Goal: Information Seeking & Learning: Learn about a topic

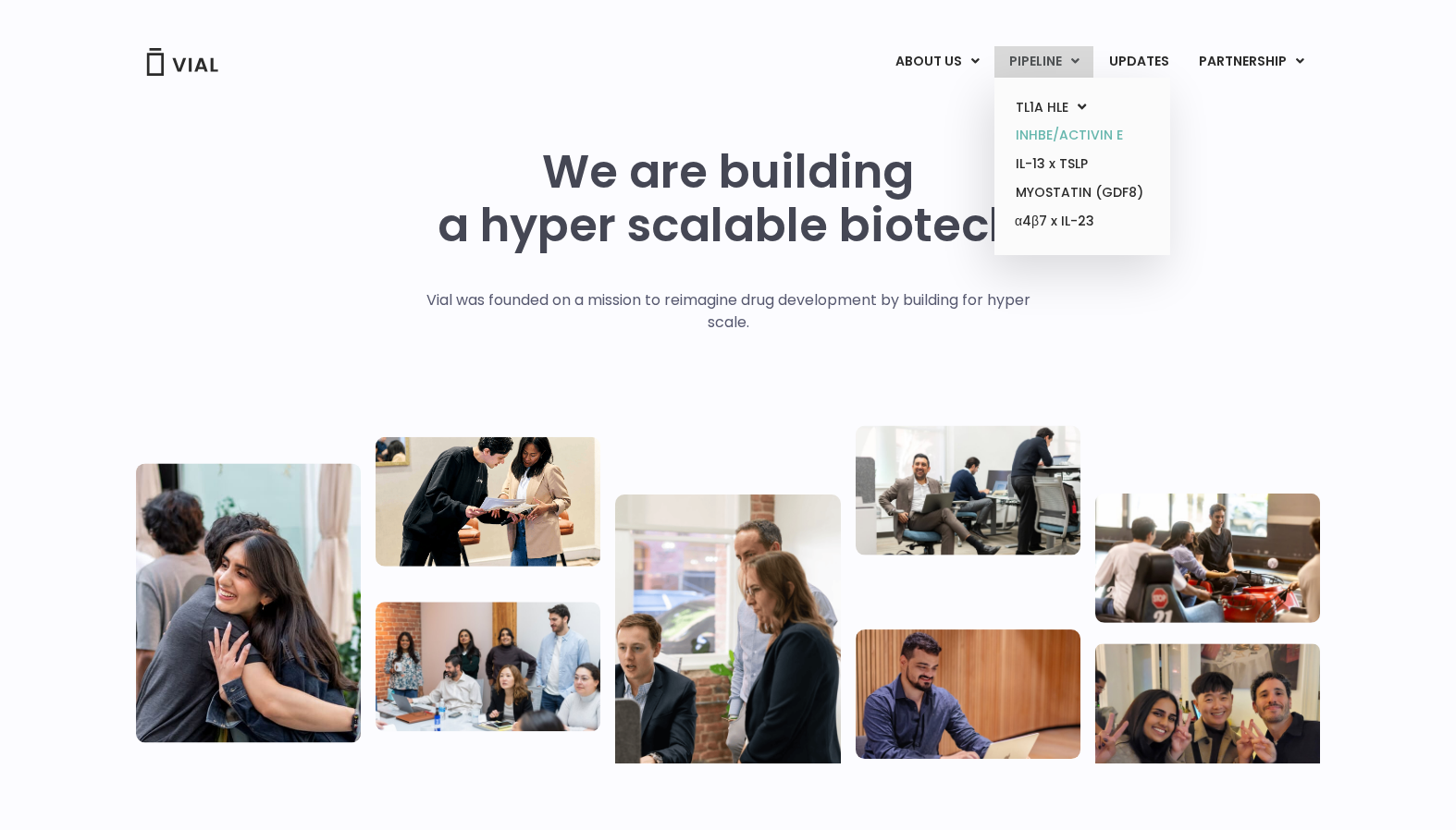
click at [1052, 124] on link "INHBE/ACTIVIN E" at bounding box center [1081, 135] width 161 height 29
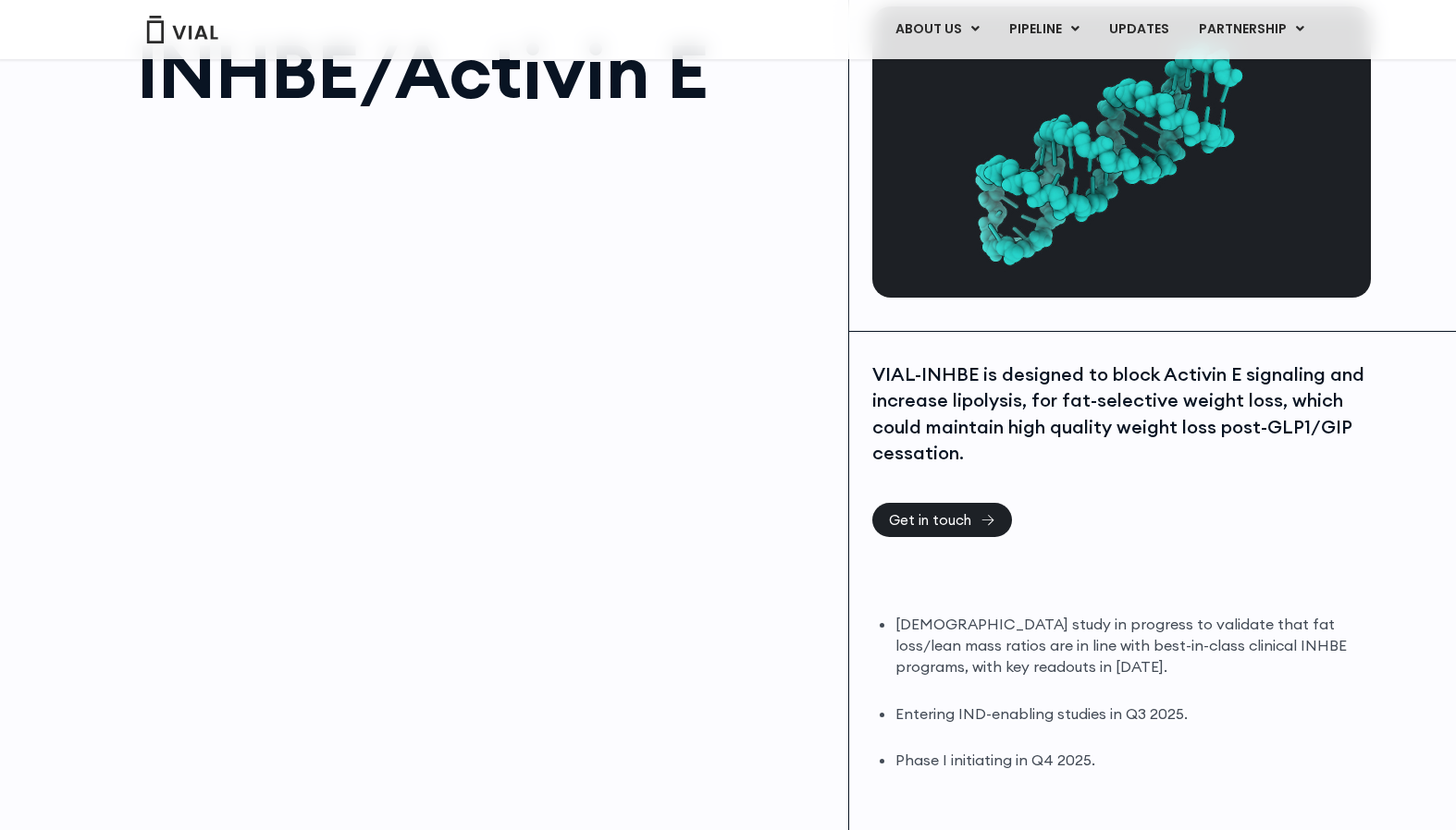
scroll to position [170, 0]
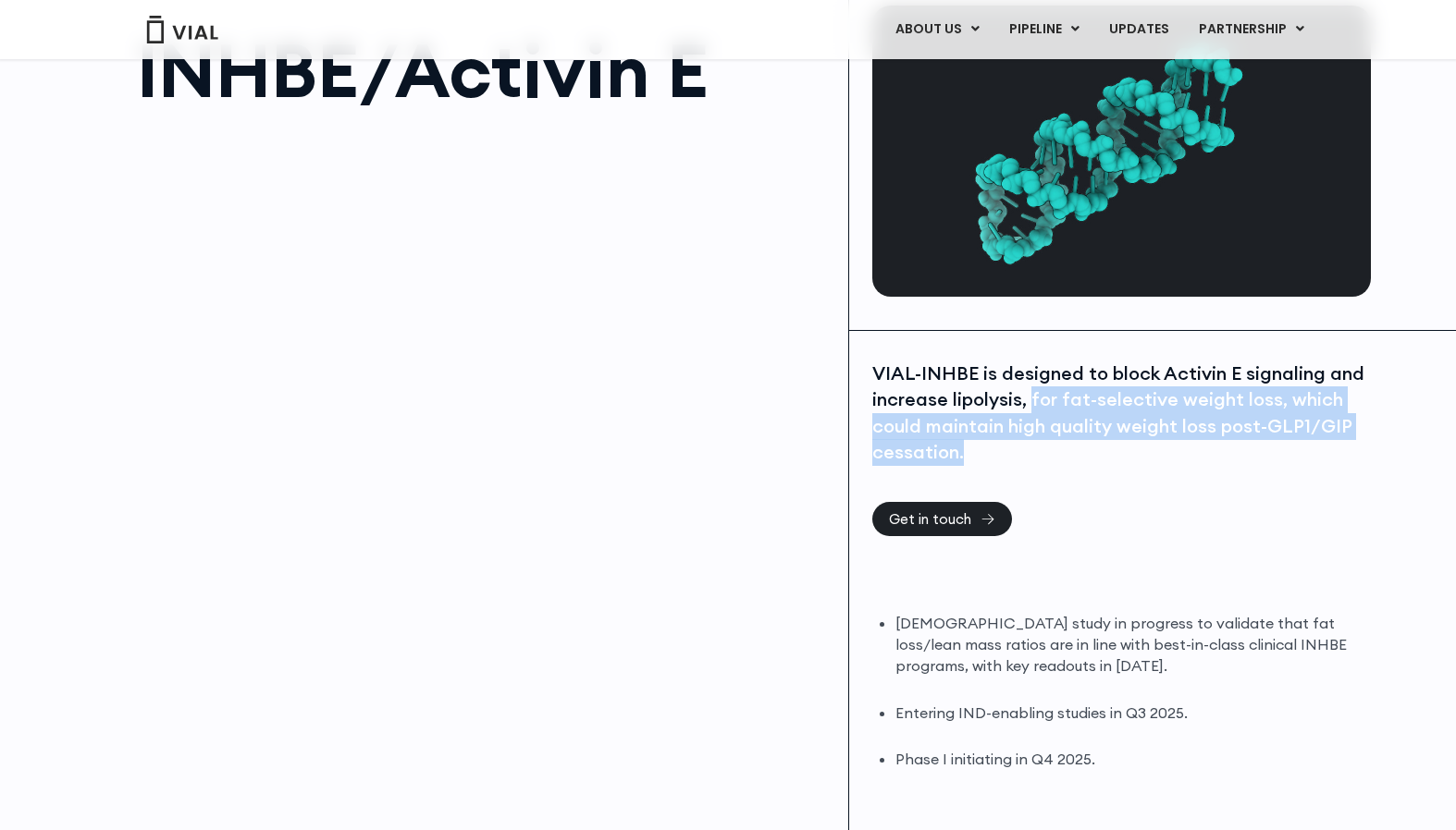
drag, startPoint x: 1028, startPoint y: 362, endPoint x: 1046, endPoint y: 409, distance: 50.3
click at [1046, 409] on div "VIAL-INHBE is designed to block Activin E signaling and increase lipolysis, for…" at bounding box center [1118, 413] width 494 height 105
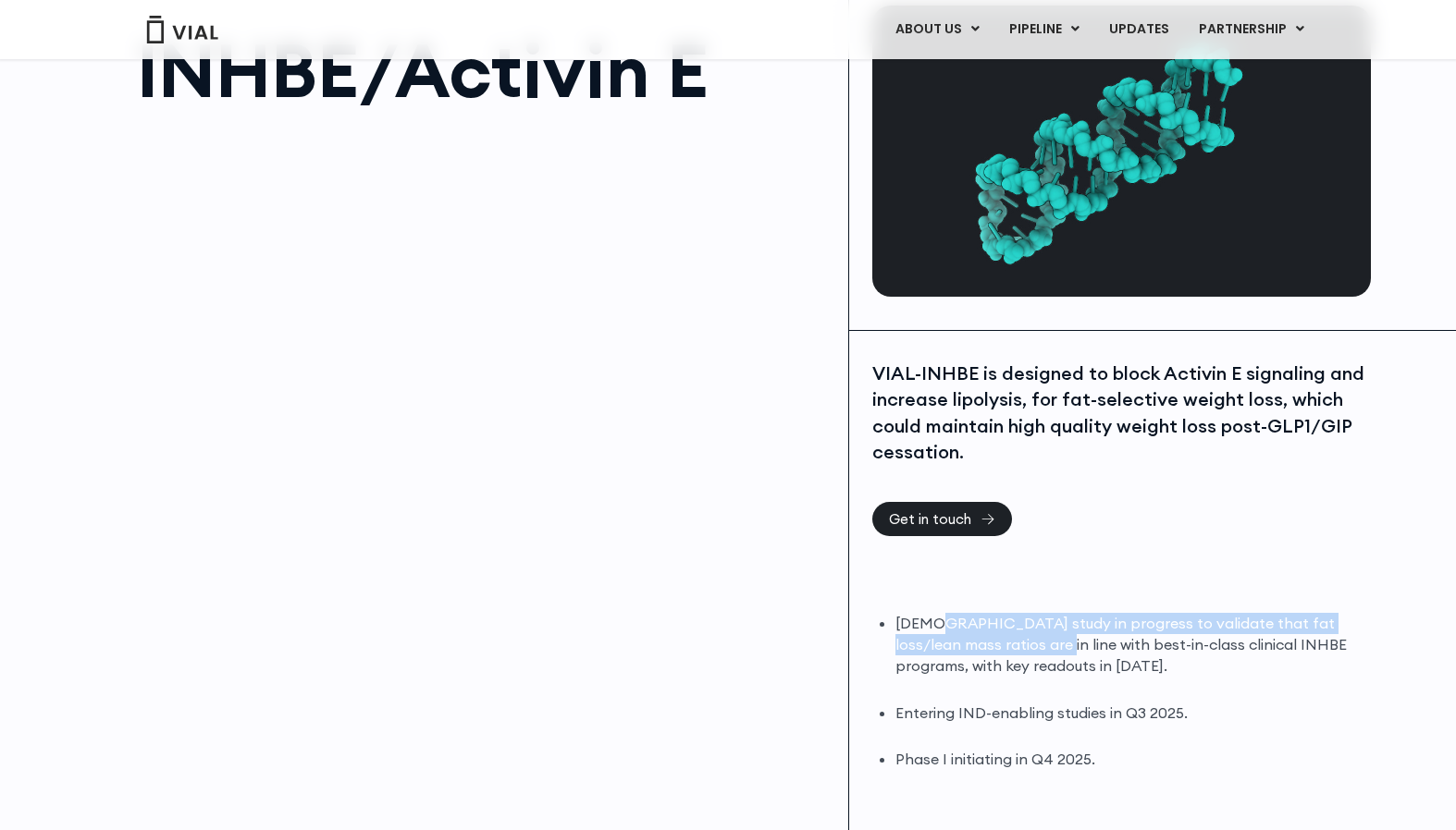
drag, startPoint x: 931, startPoint y: 585, endPoint x: 987, endPoint y: 606, distance: 59.8
click at [987, 613] on li "[DEMOGRAPHIC_DATA] study in progress to validate that fat loss/lean mass ratios…" at bounding box center [1130, 645] width 470 height 63
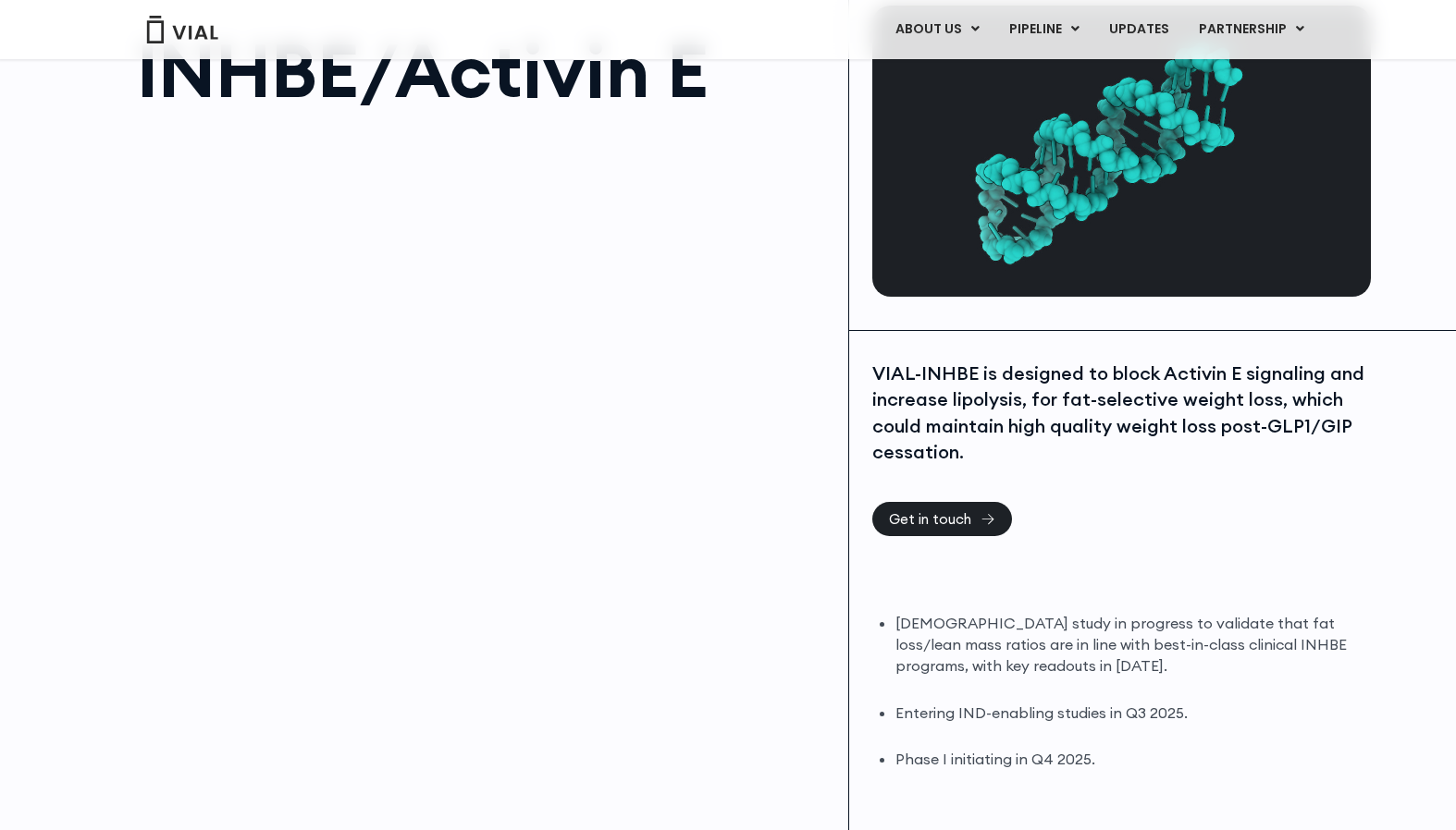
click at [1014, 625] on li "[DEMOGRAPHIC_DATA] study in progress to validate that fat loss/lean mass ratios…" at bounding box center [1130, 645] width 470 height 63
drag, startPoint x: 954, startPoint y: 676, endPoint x: 1119, endPoint y: 682, distance: 165.1
click at [1119, 703] on li "Entering IND-enabling studies in Q3 2025." at bounding box center [1130, 713] width 470 height 21
click at [1121, 703] on li "Entering IND-enabling studies in Q3 2025." at bounding box center [1130, 713] width 470 height 21
drag, startPoint x: 1187, startPoint y: 674, endPoint x: 953, endPoint y: 679, distance: 234.1
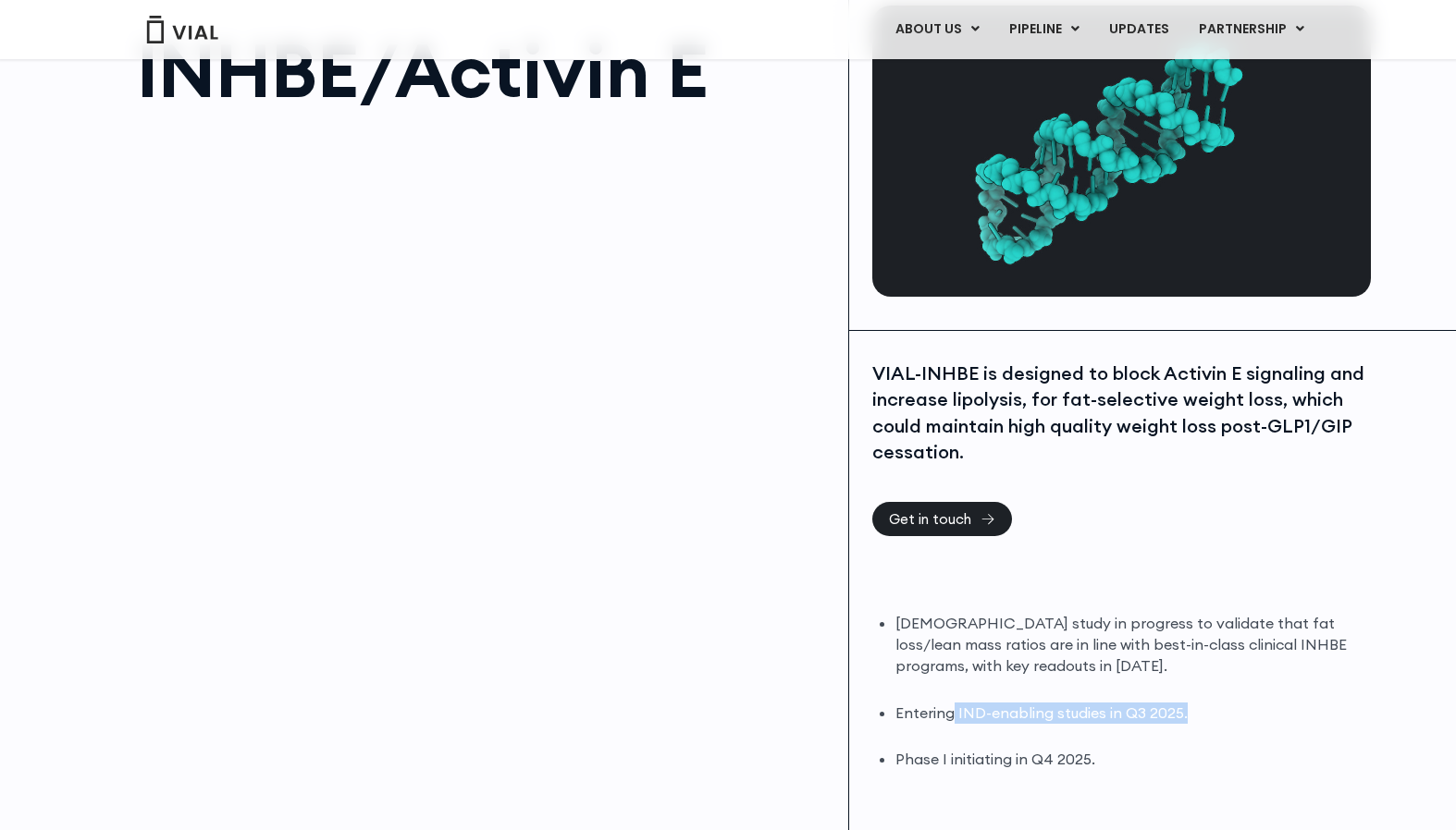
click at [953, 703] on li "Entering IND-enabling studies in Q3 2025." at bounding box center [1130, 713] width 470 height 21
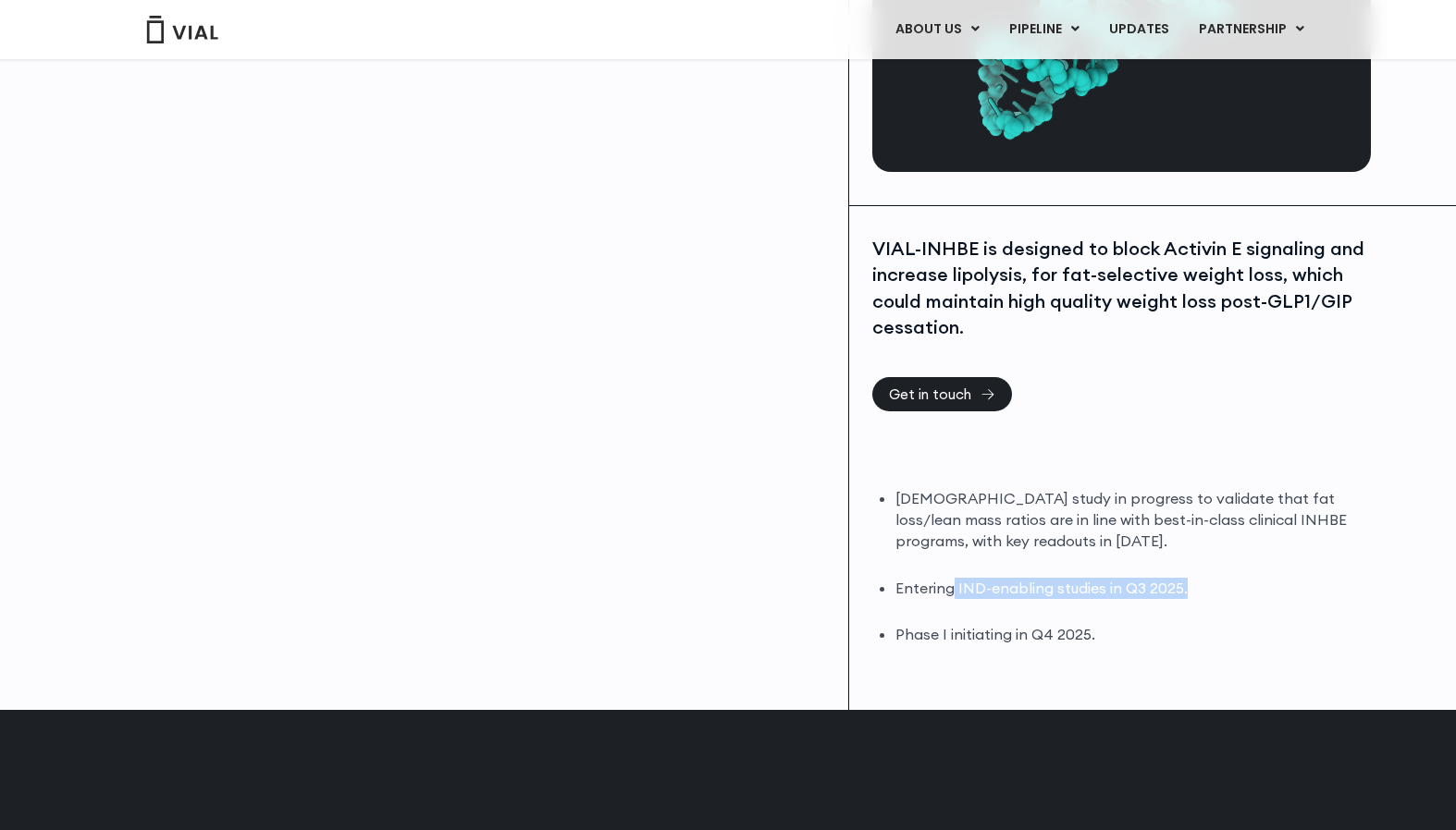
scroll to position [299, 0]
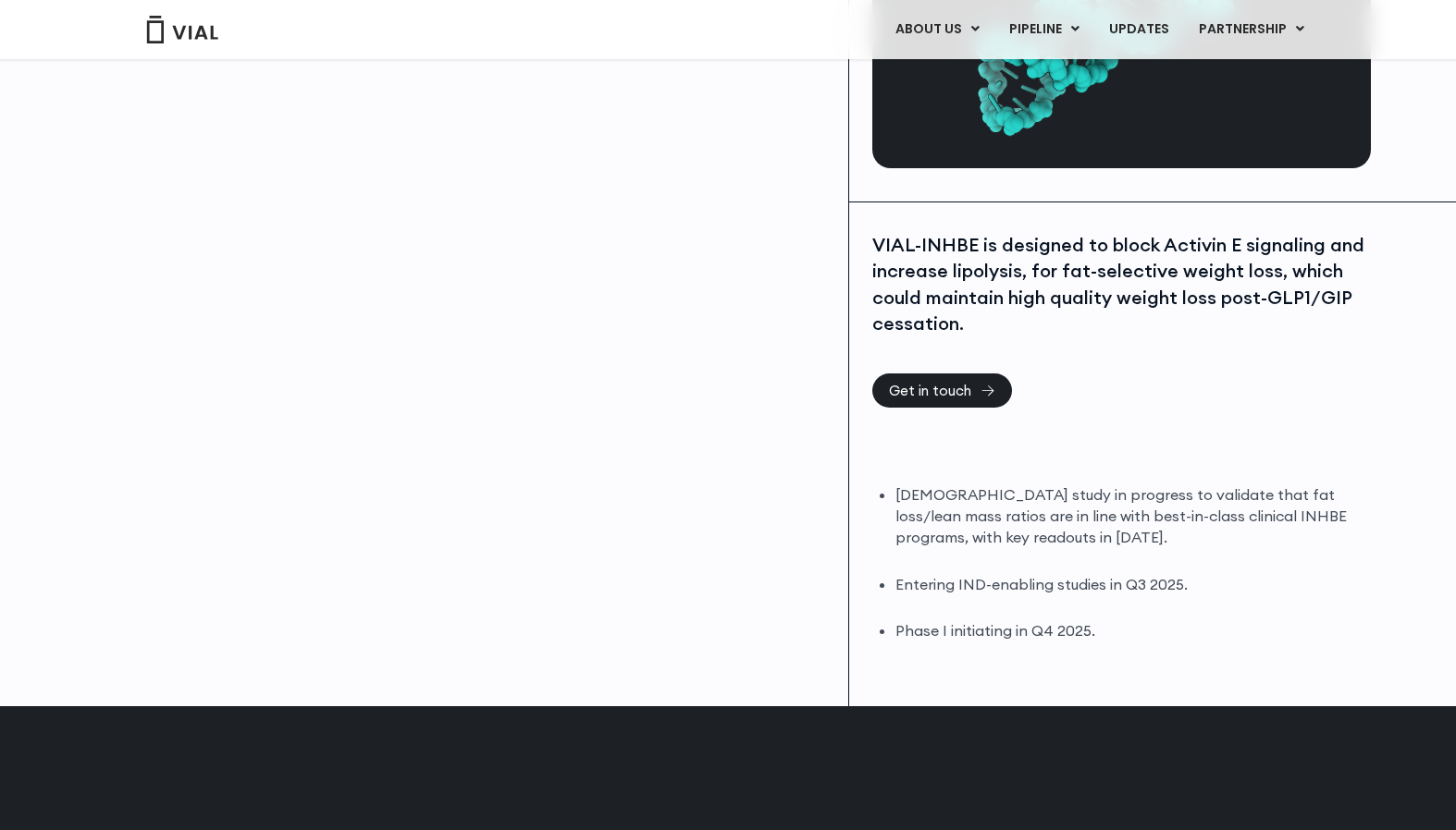
click at [948, 574] on li "Entering IND-enabling studies in Q3 2025." at bounding box center [1130, 584] width 470 height 21
drag, startPoint x: 895, startPoint y: 551, endPoint x: 1219, endPoint y: 548, distance: 324.0
click at [1219, 574] on li "Entering IND-enabling studies in Q3 2025." at bounding box center [1130, 584] width 470 height 21
click at [1159, 574] on li "Entering IND-enabling studies in Q3 2025." at bounding box center [1130, 584] width 470 height 21
drag, startPoint x: 1189, startPoint y: 549, endPoint x: 893, endPoint y: 551, distance: 296.0
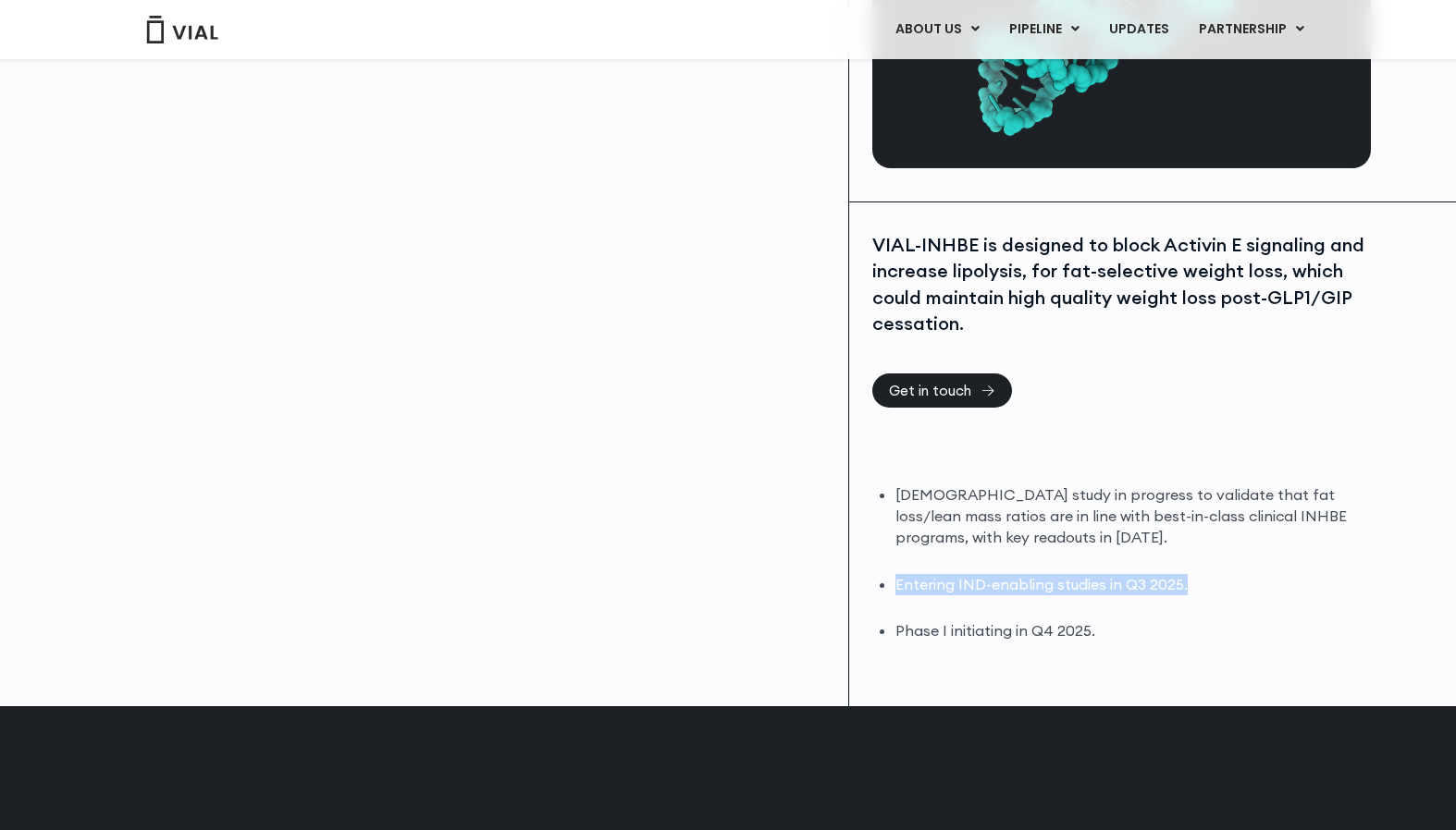
click at [893, 551] on div "DIO study in progress to validate that fat loss/lean mass ratios are in line wi…" at bounding box center [1118, 563] width 494 height 157
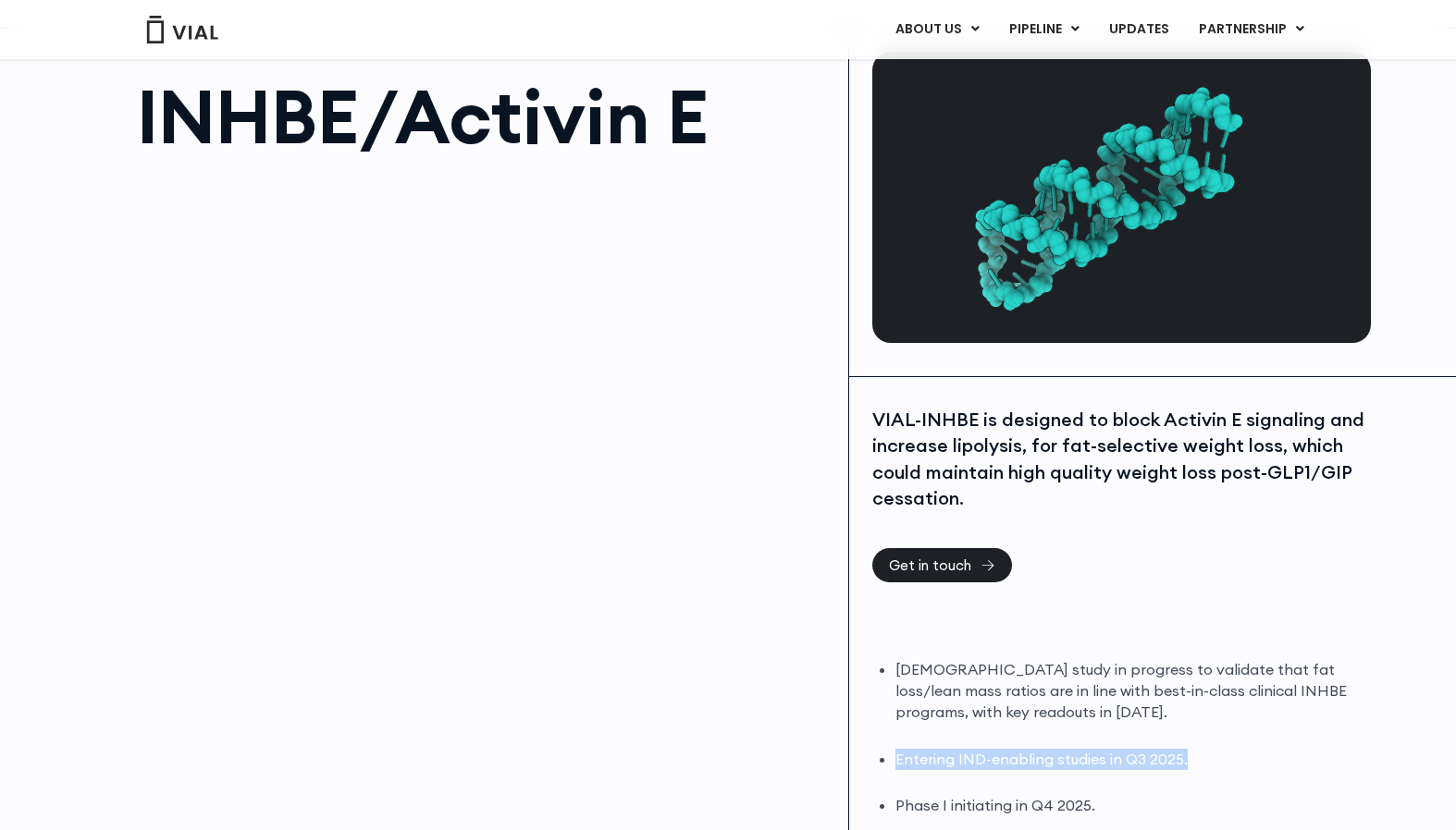
scroll to position [0, 0]
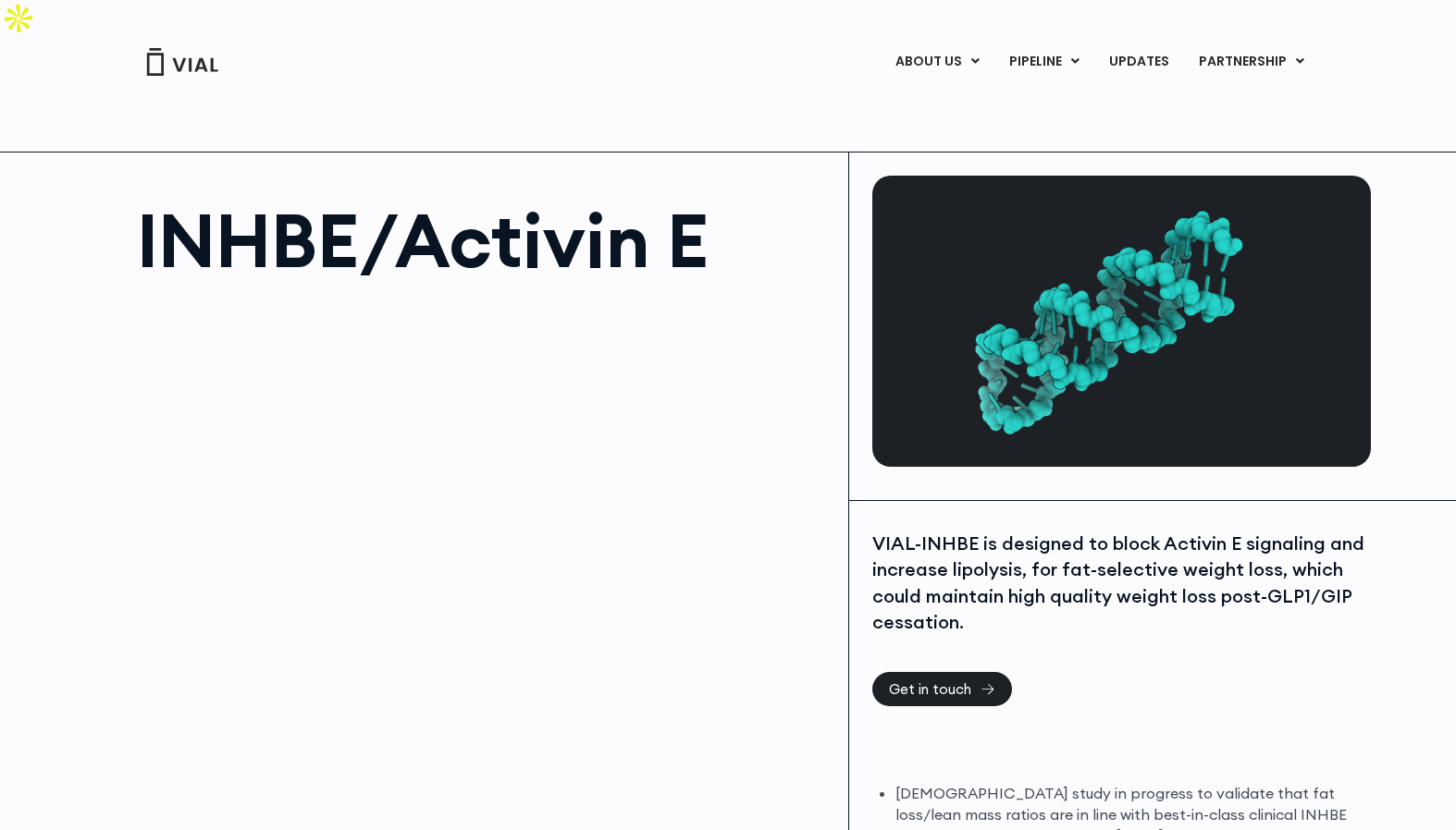
click at [742, 296] on div at bounding box center [482, 504] width 692 height 416
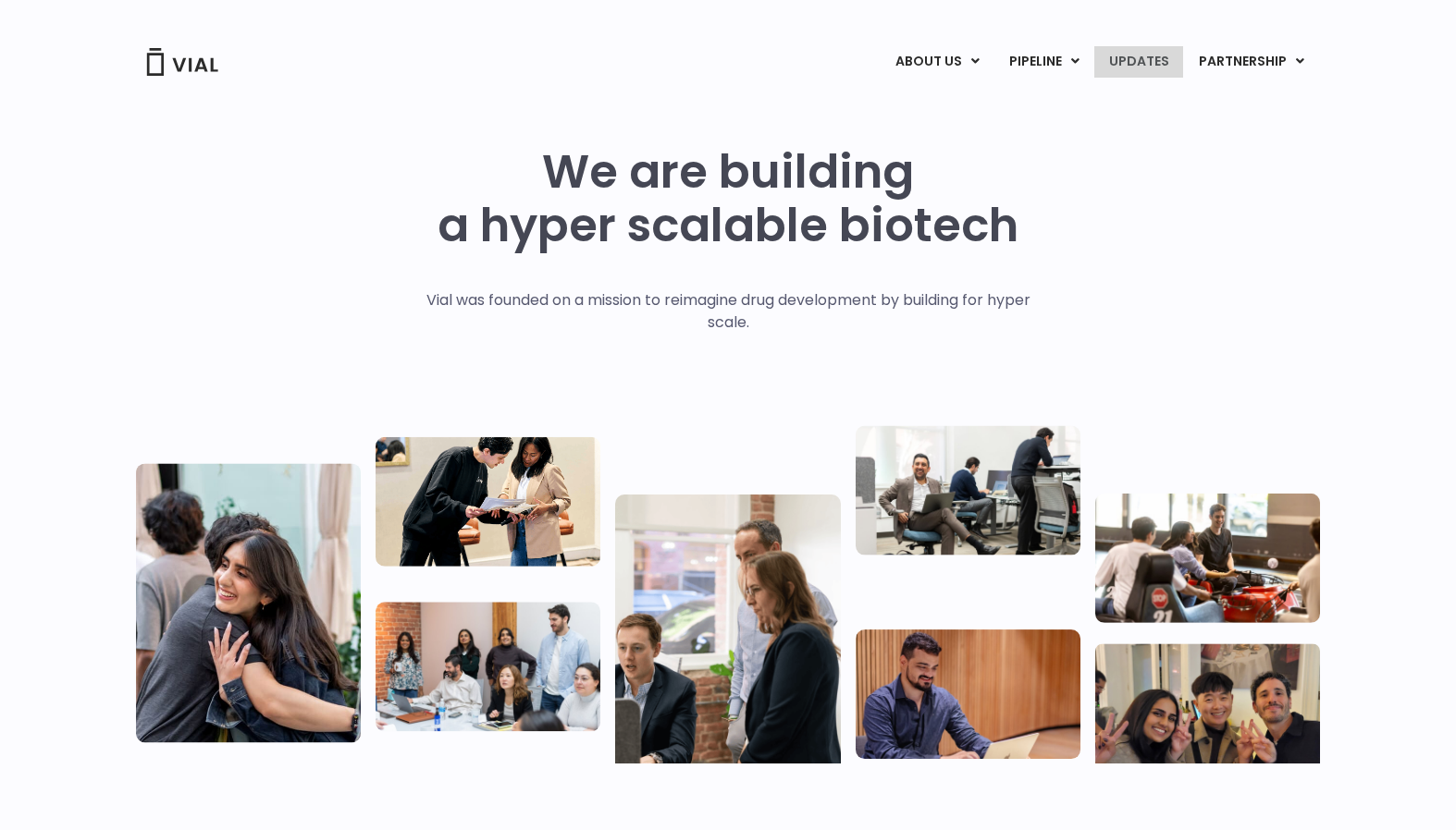
click at [1116, 59] on link "UPDATES" at bounding box center [1138, 62] width 89 height 32
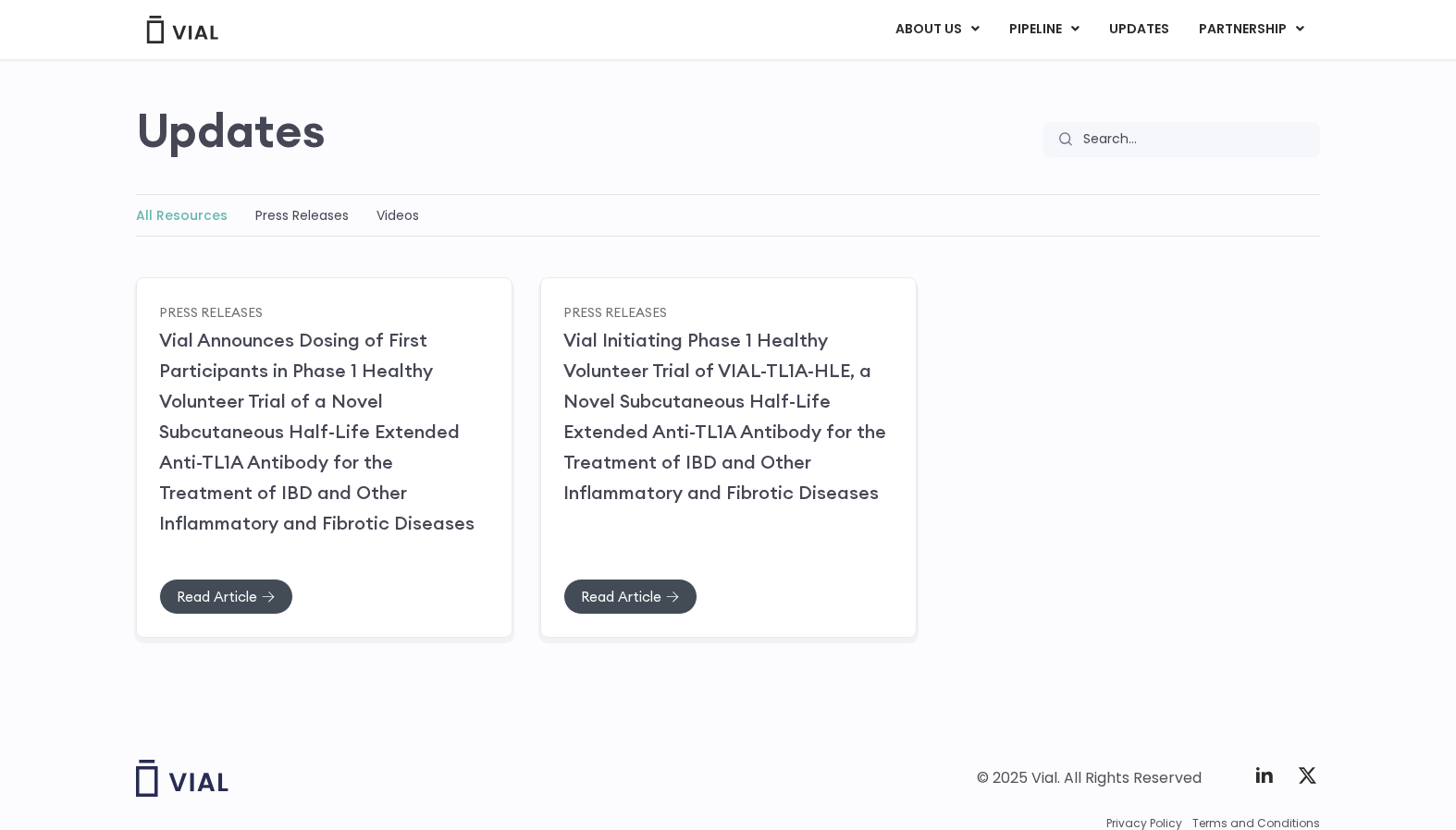
scroll to position [119, 0]
